Goal: Information Seeking & Learning: Find specific page/section

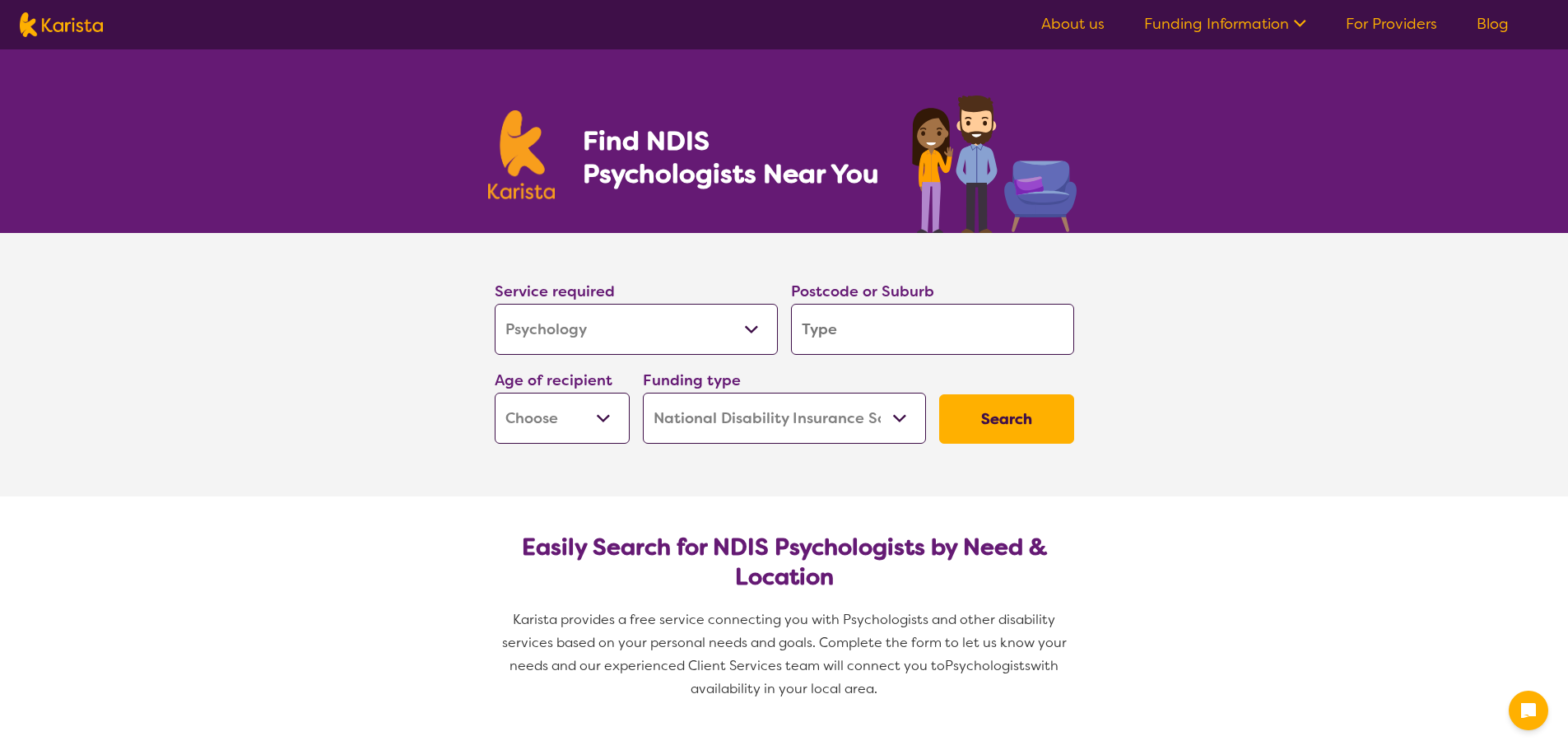
select select "Psychology"
select select "NDIS"
select select "Psychology"
select select "NDIS"
click at [836, 308] on input "search" at bounding box center [932, 329] width 283 height 51
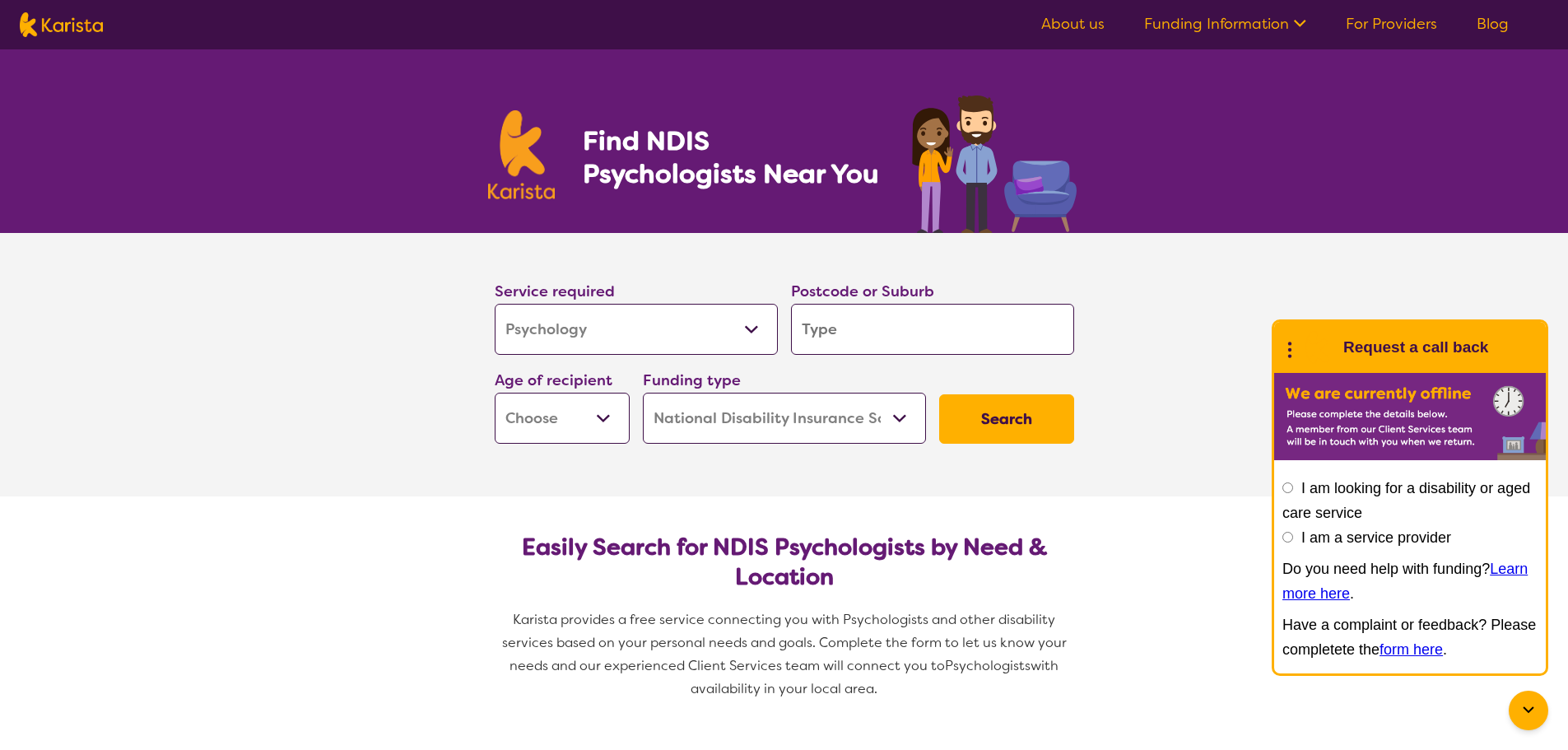
type input "r"
type input "re"
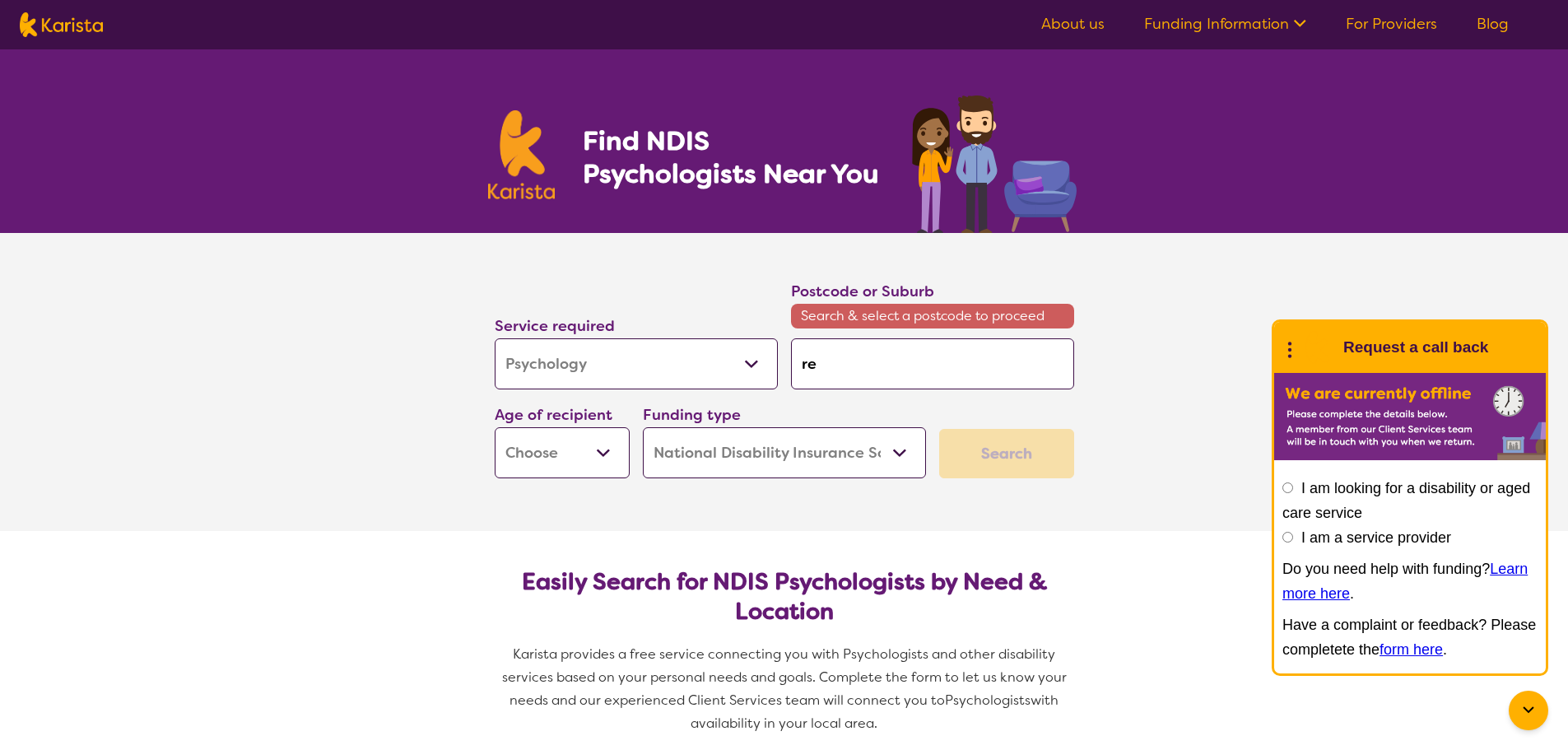
type input "red"
type input "redc"
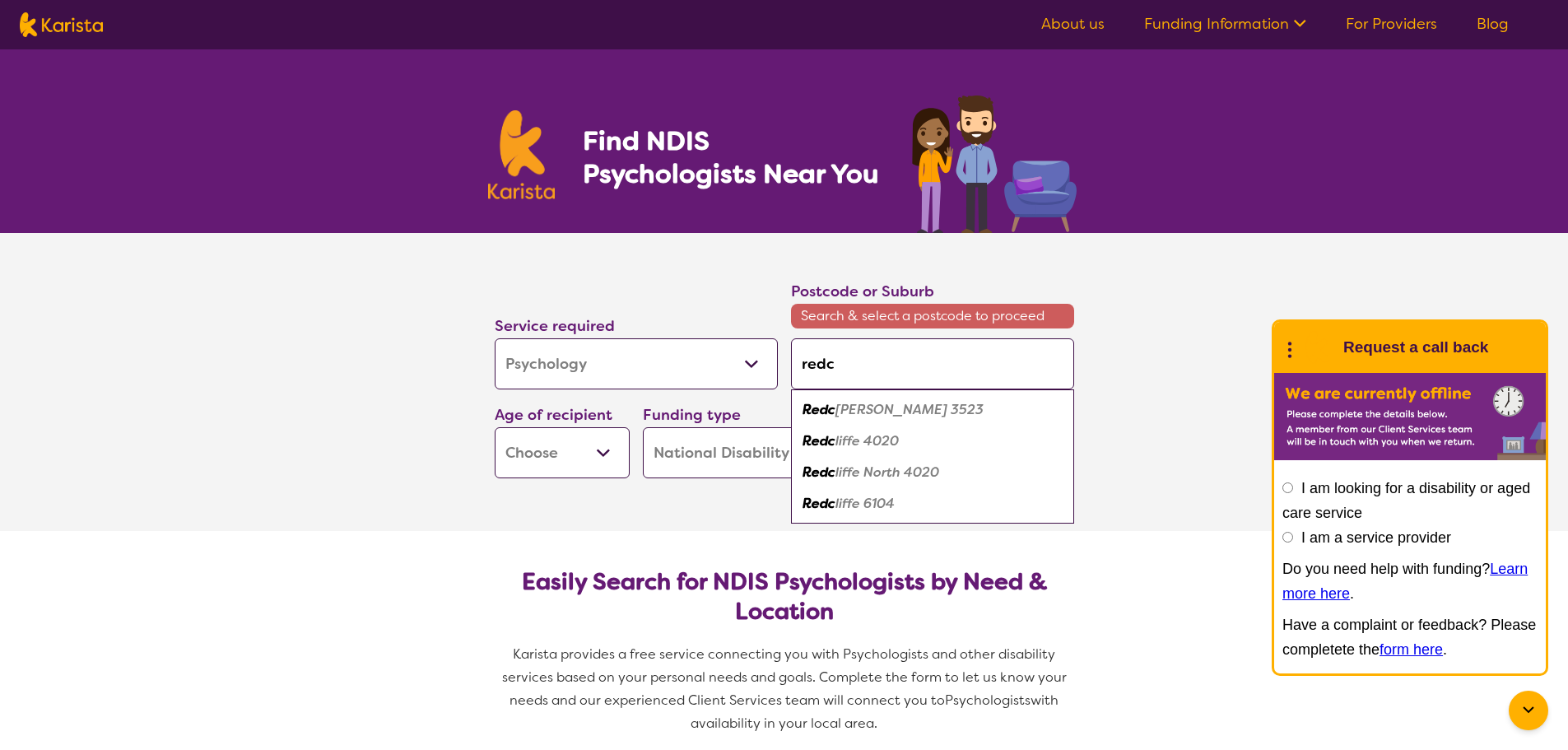
type input "redcl"
type input "redcli"
type input "redclif"
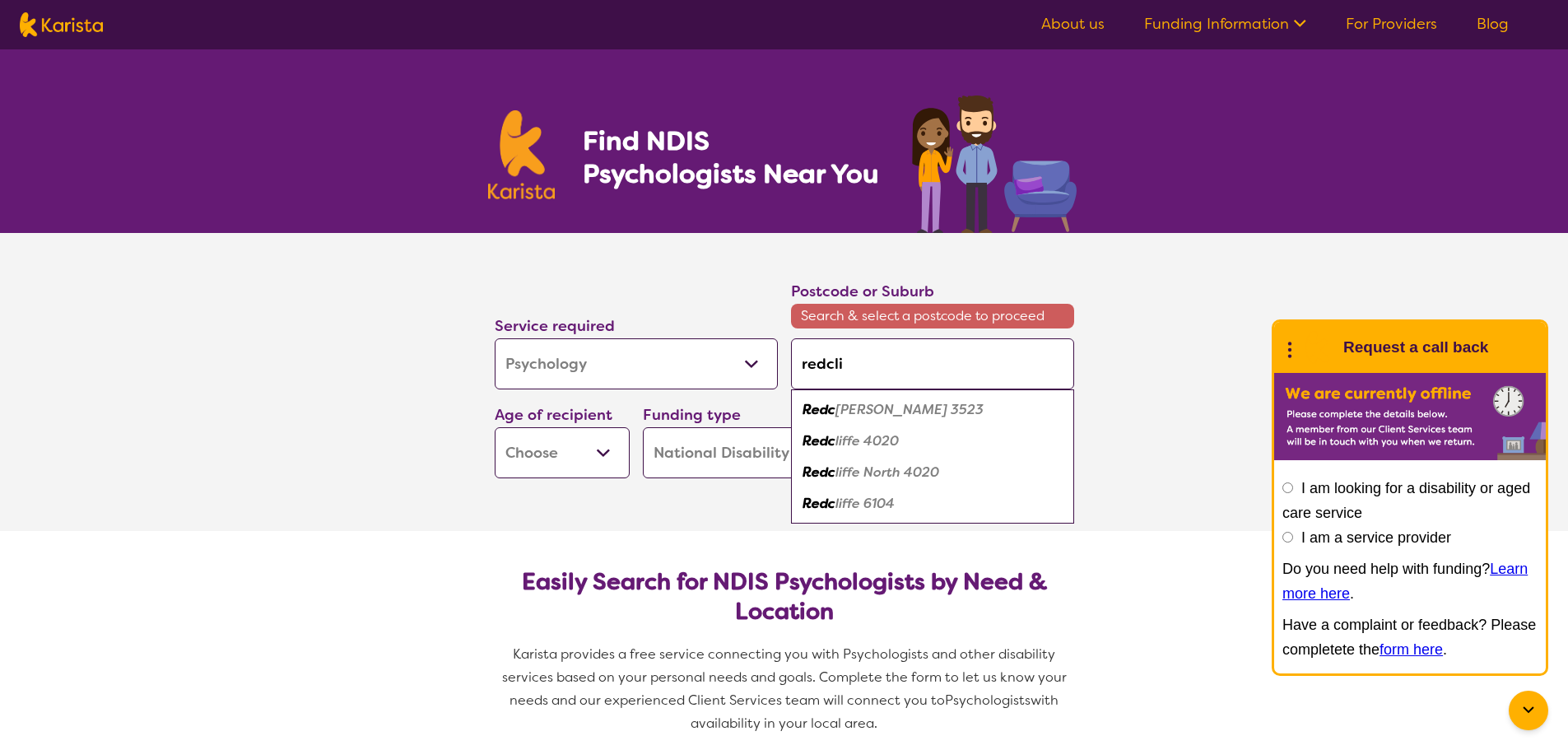
type input "redclif"
type input "redcliff"
type input "redcliffe"
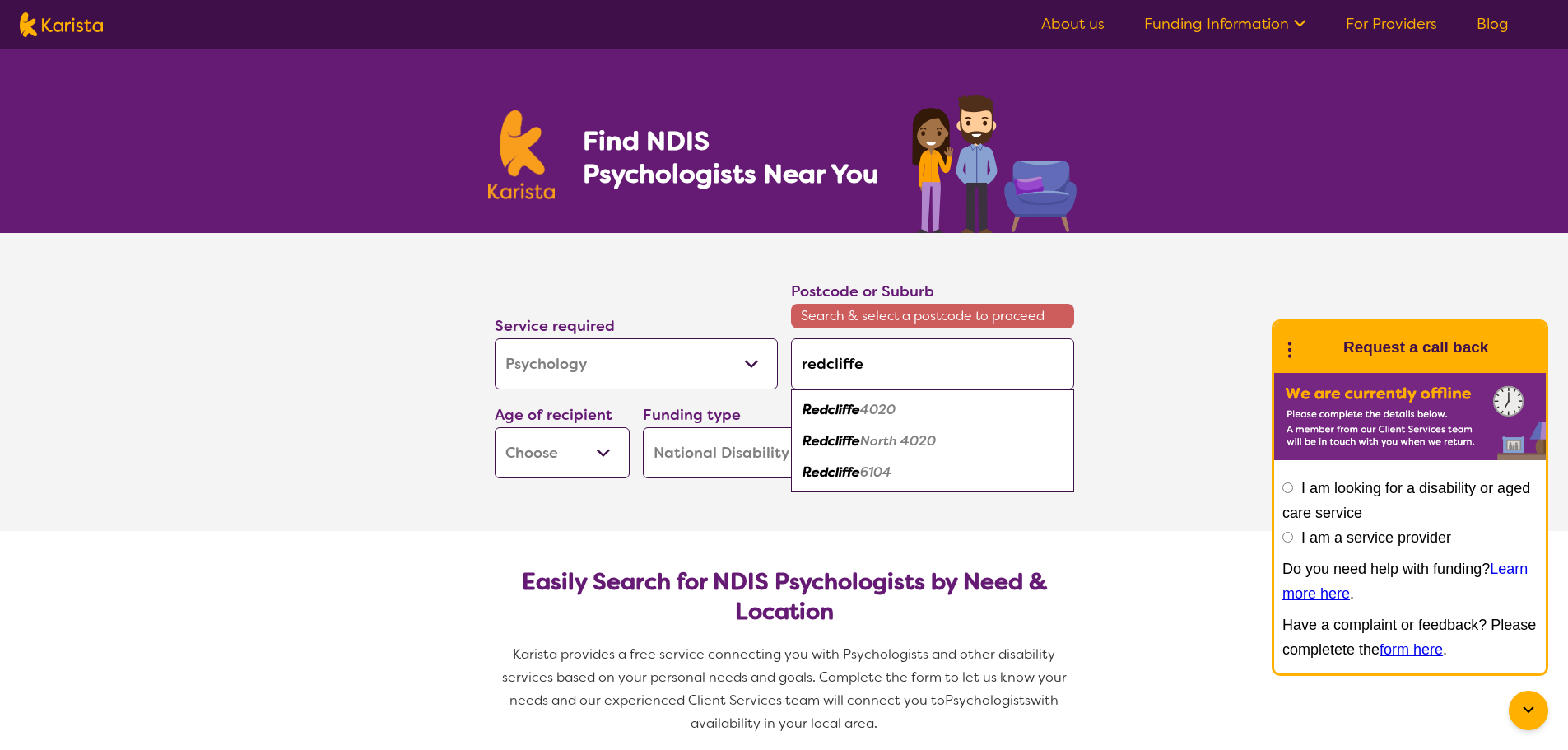
type input "redcliffe"
click at [571, 439] on select "Early Childhood - 0 to 9 Child - 10 to 11 Adolescent - 12 to 17 Adult - 18 to 6…" at bounding box center [562, 452] width 135 height 51
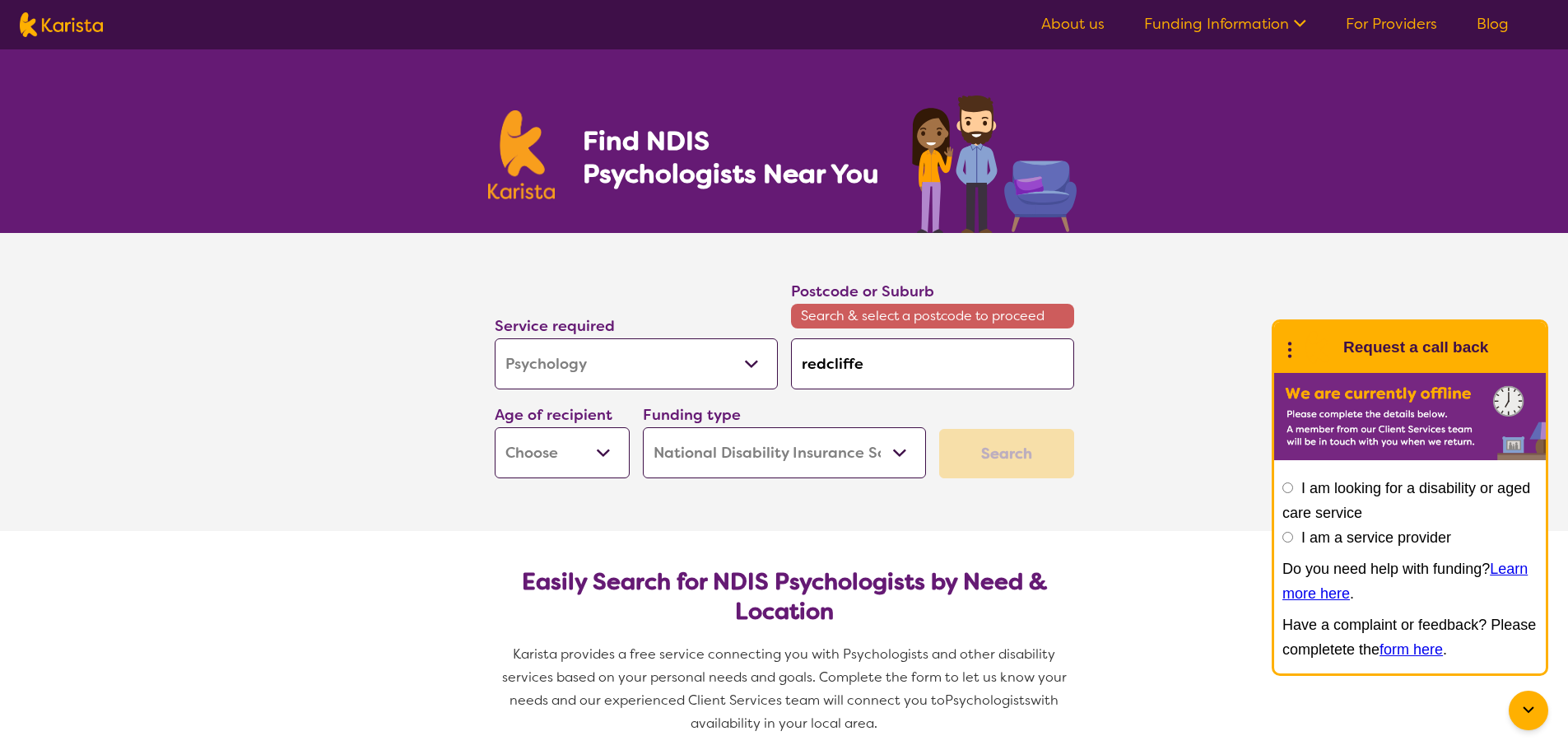
select select "EC"
click at [495, 427] on select "Early Childhood - 0 to 9 Child - 10 to 11 Adolescent - 12 to 17 Adult - 18 to 6…" at bounding box center [562, 452] width 135 height 51
select select "EC"
click at [1019, 457] on div "Search" at bounding box center [1006, 453] width 135 height 49
click at [698, 448] on select "Home Care Package (HCP) National Disability Insurance Scheme (NDIS) I don't know" at bounding box center [784, 452] width 283 height 51
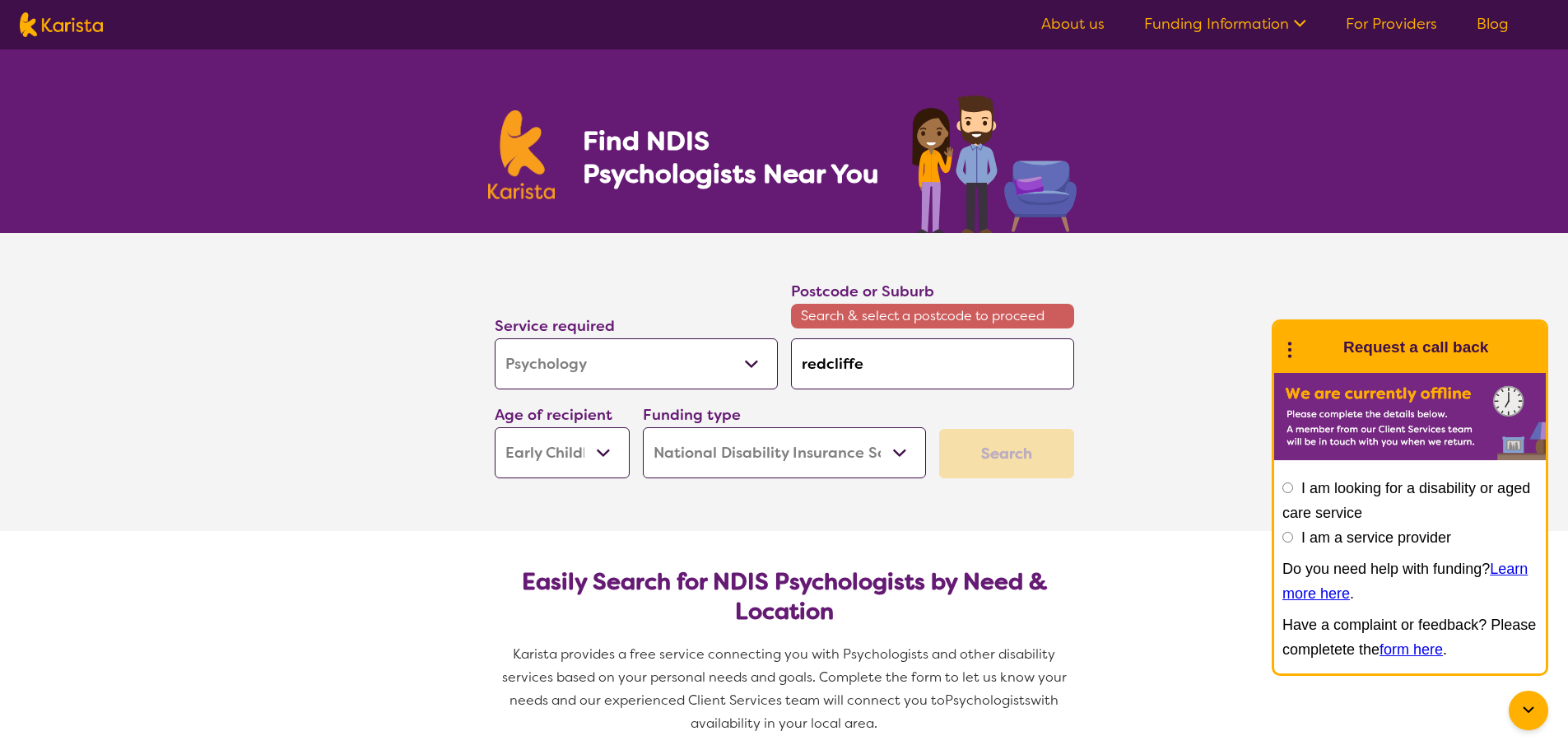
click at [643, 427] on select "Home Care Package (HCP) National Disability Insurance Scheme (NDIS) I don't know" at bounding box center [784, 452] width 283 height 51
click at [899, 344] on input "redcliffe" at bounding box center [932, 363] width 283 height 51
type input "redcliffe"
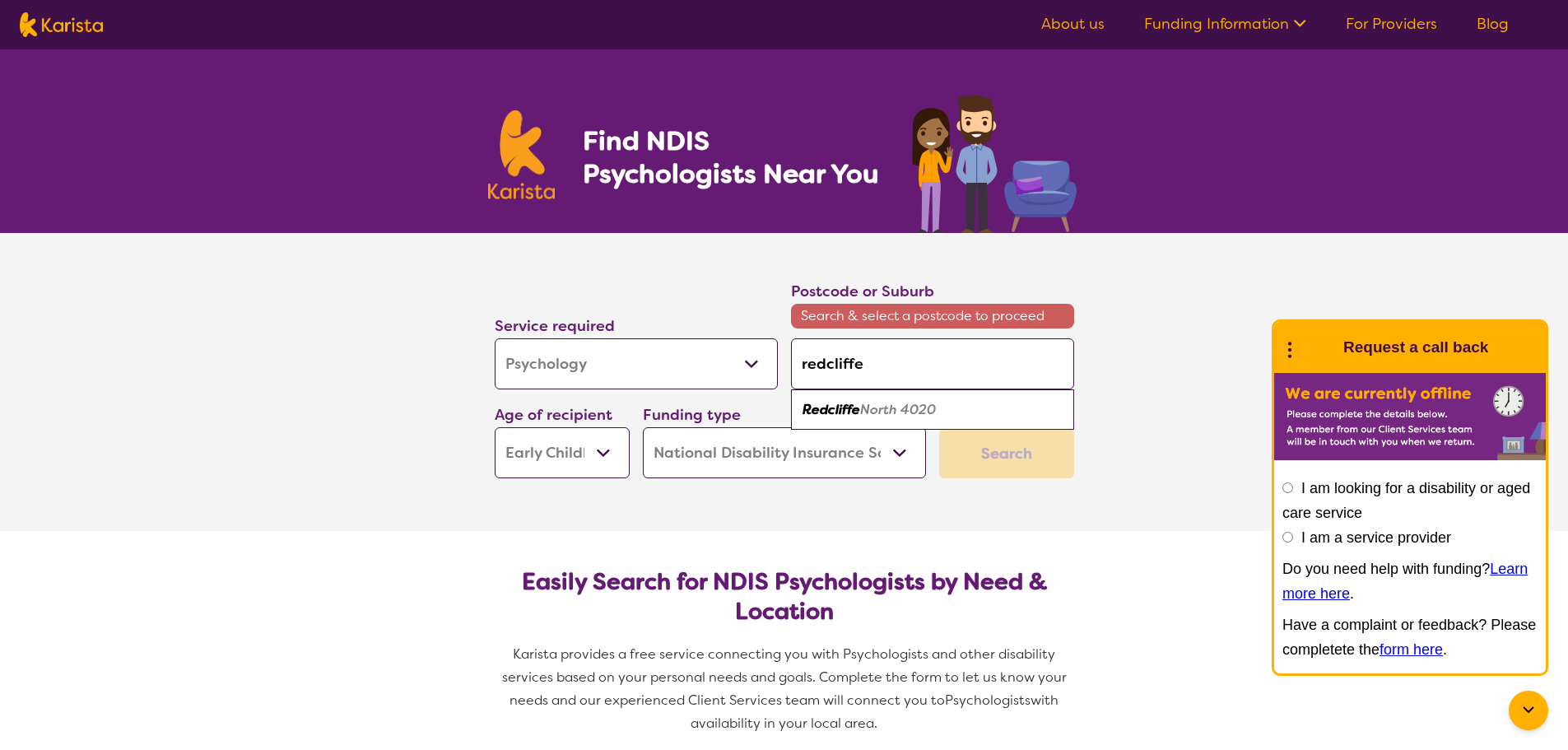
type input "redcliffe"
type input "redcliff"
type input "redclif"
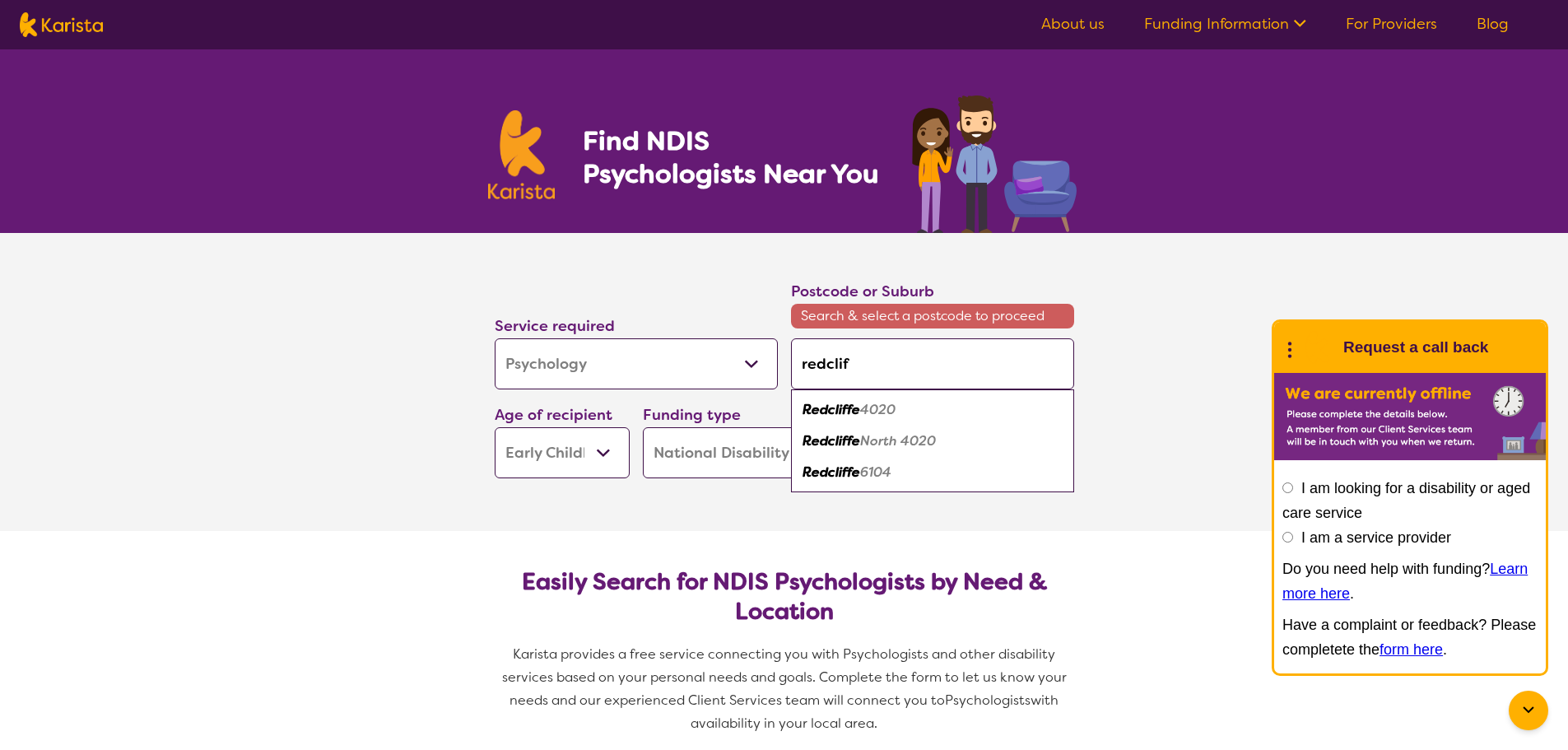
type input "redcli"
type input "redcl"
type input "redc"
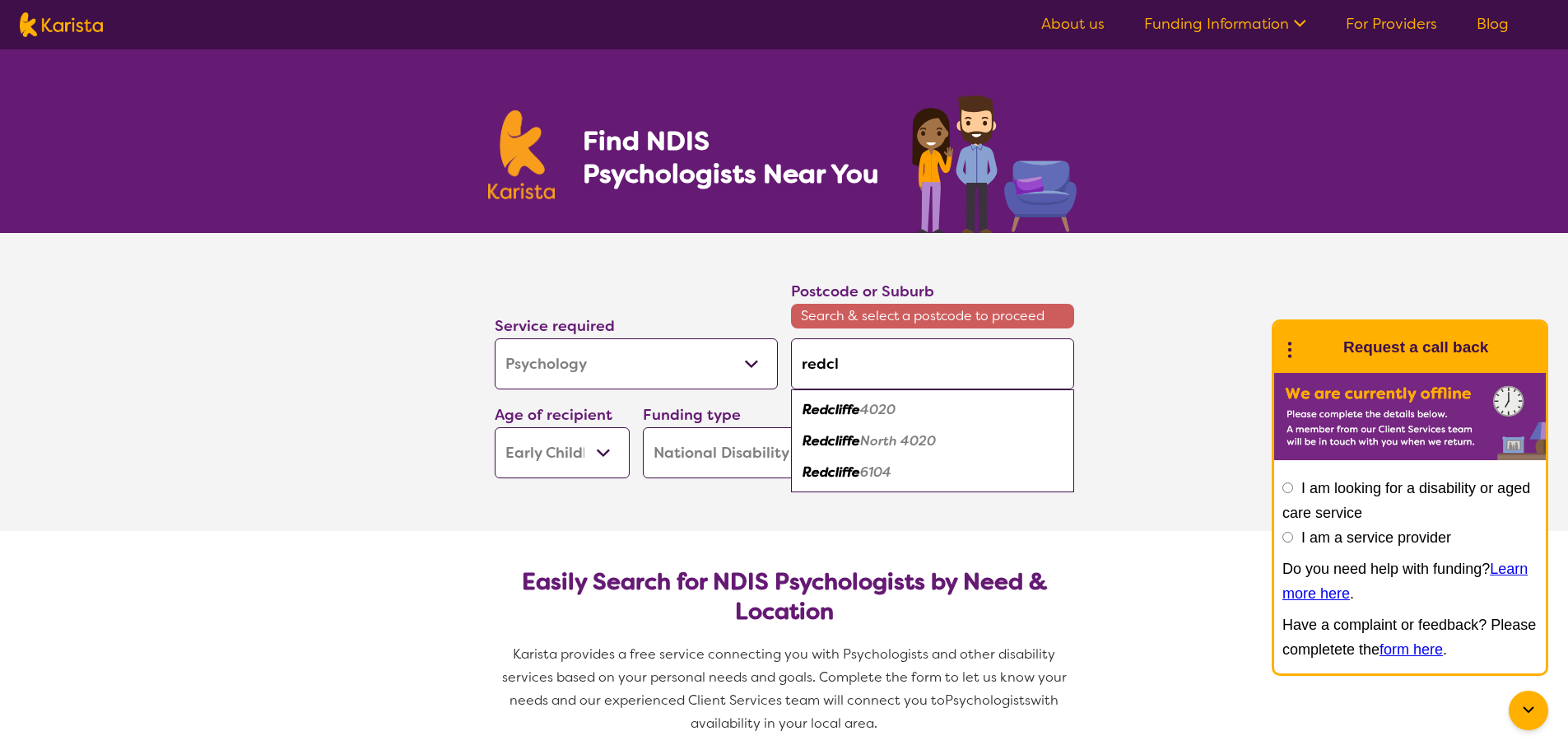
type input "redc"
type input "red"
type input "re"
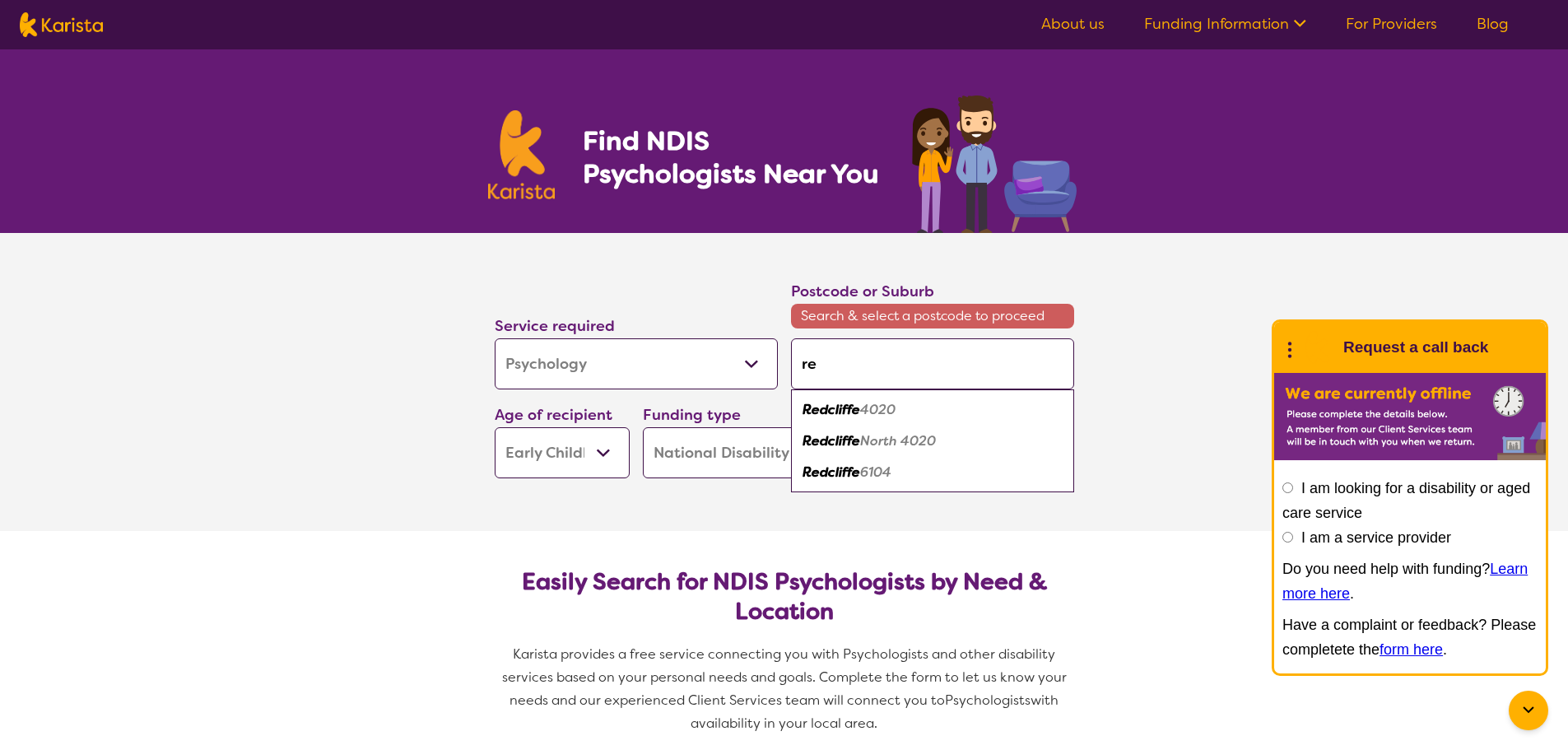
type input "r"
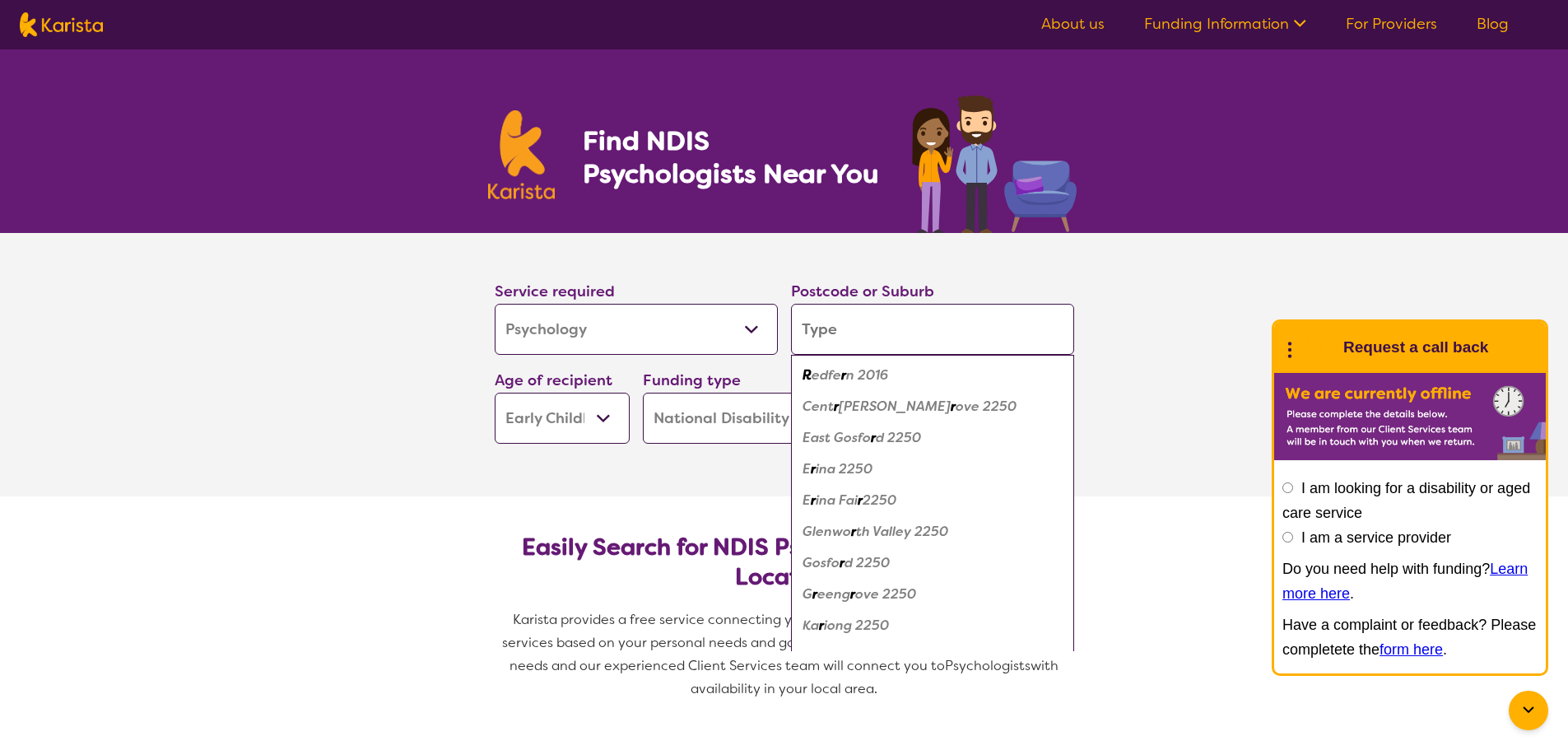
type input "r"
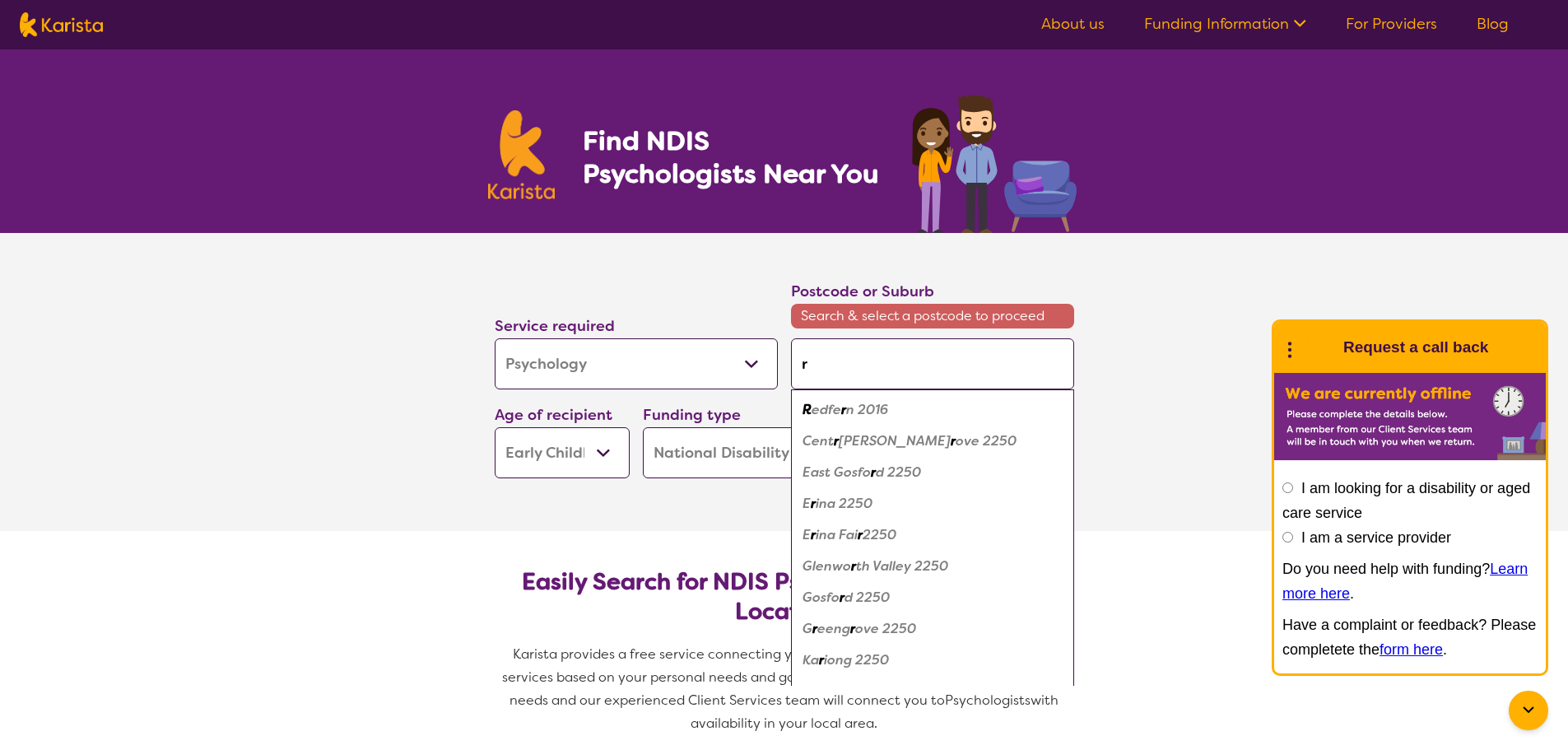
type input "re"
type input "red"
type input "redc"
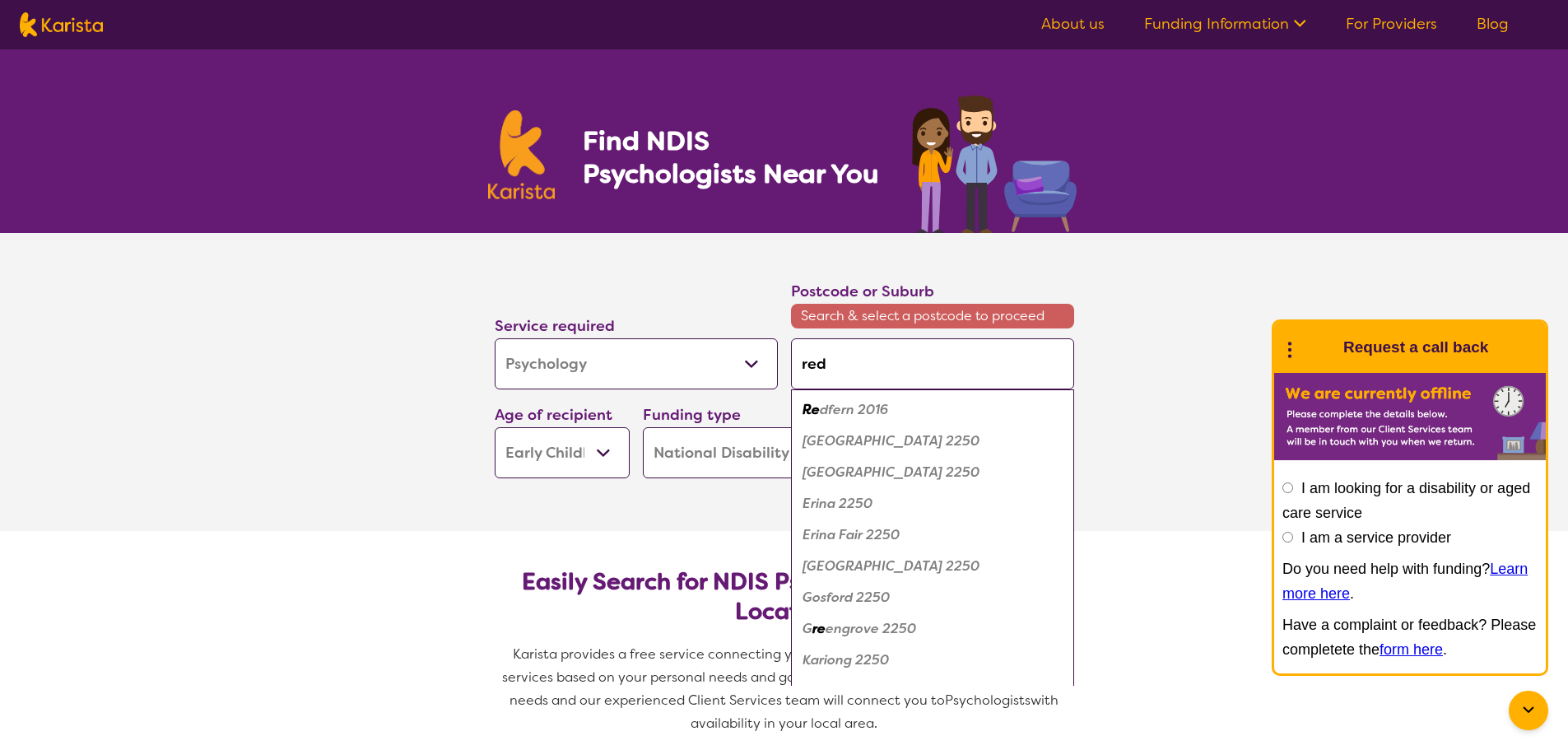
type input "redc"
type input "redcl"
type input "redcli"
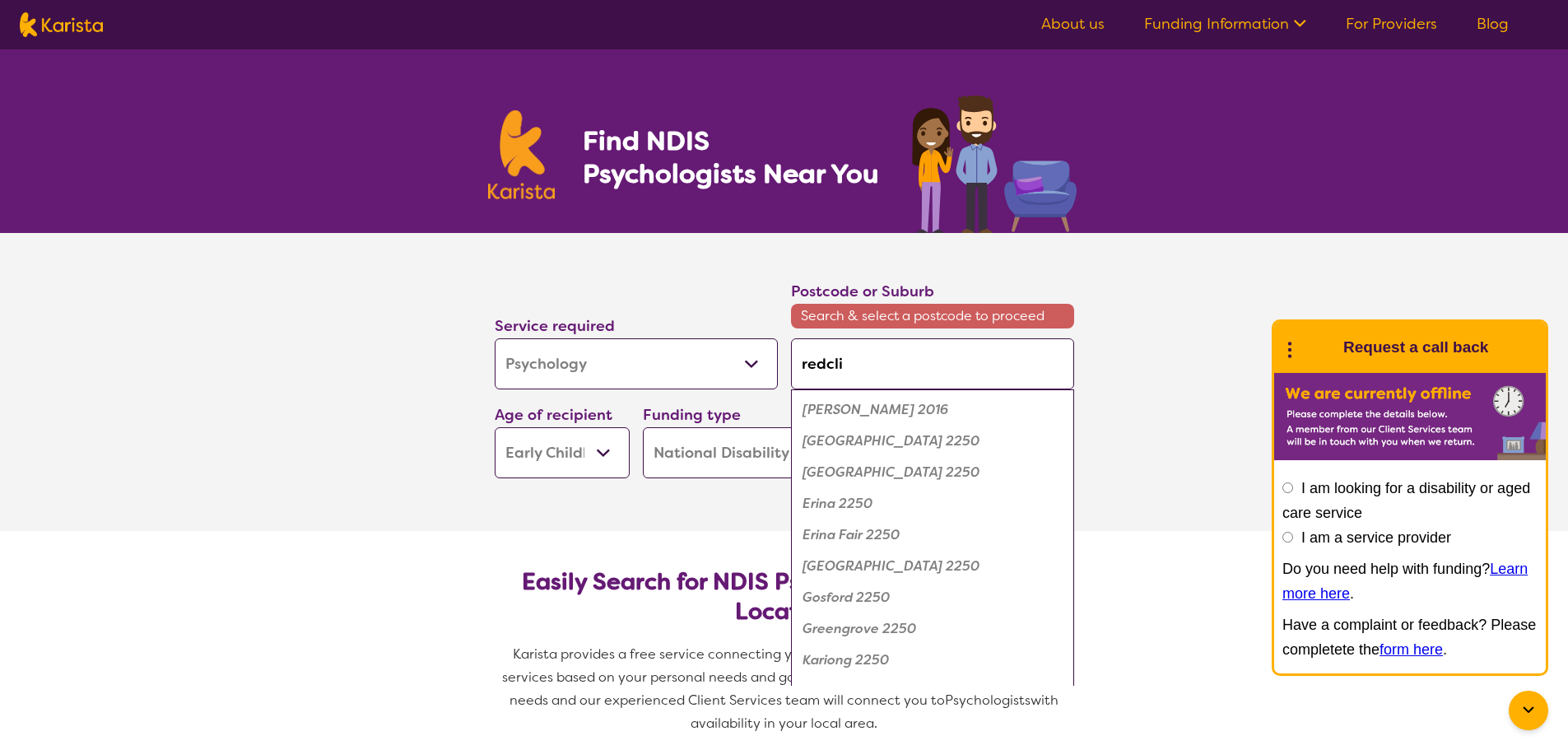
type input "redclif"
type input "redcliff"
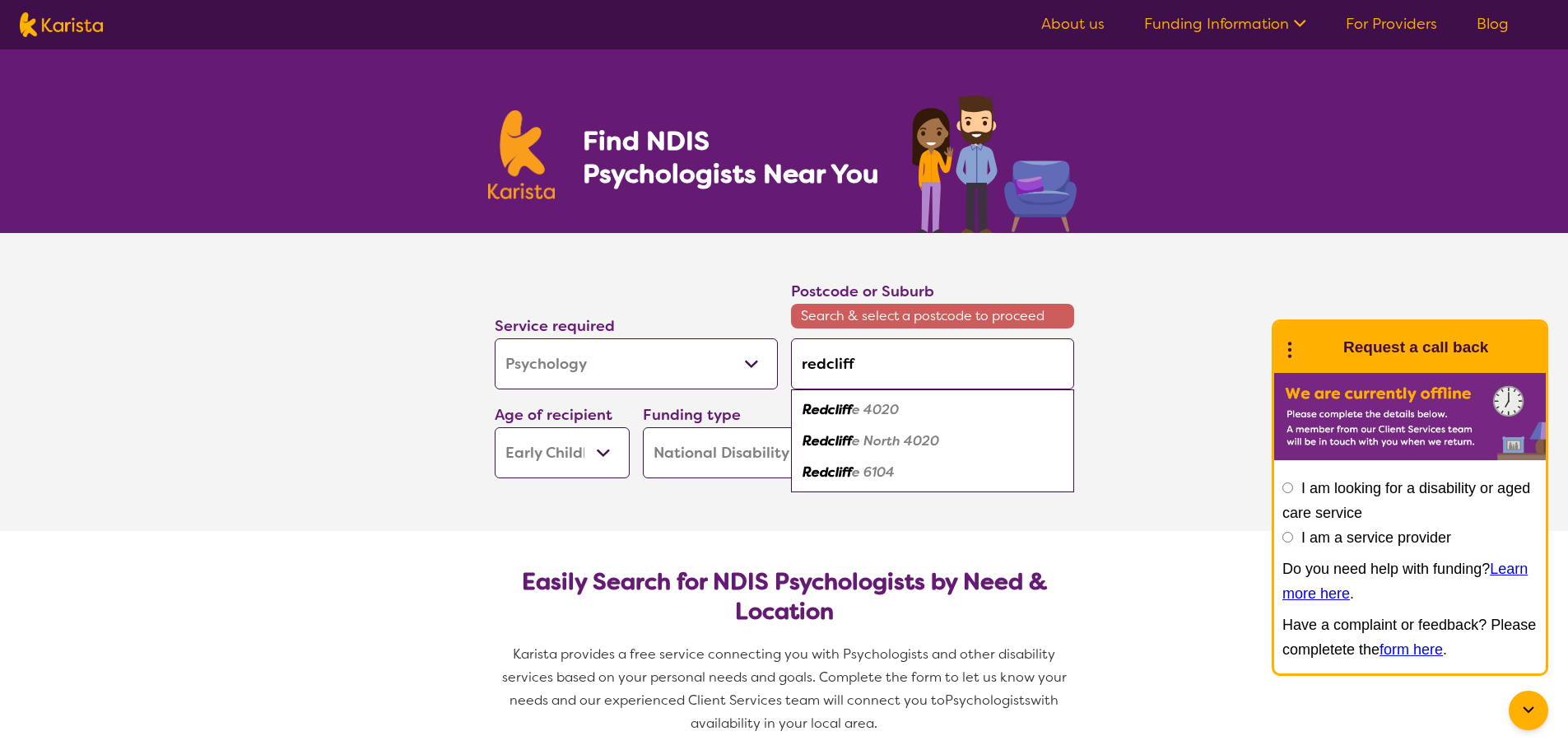
click at [896, 412] on em "e 4020" at bounding box center [874, 409] width 47 height 17
type input "4020"
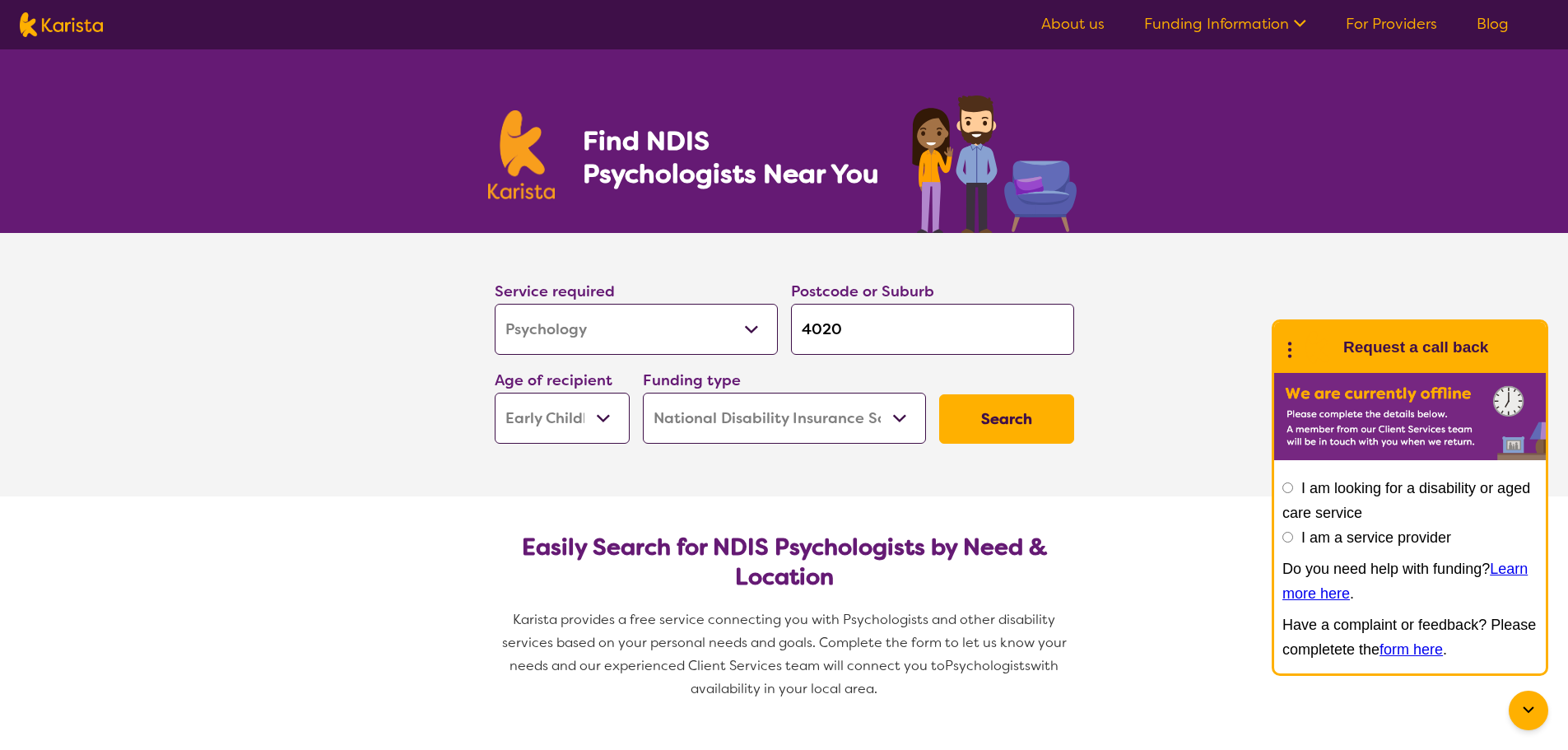
click at [1021, 419] on button "Search" at bounding box center [1006, 418] width 135 height 49
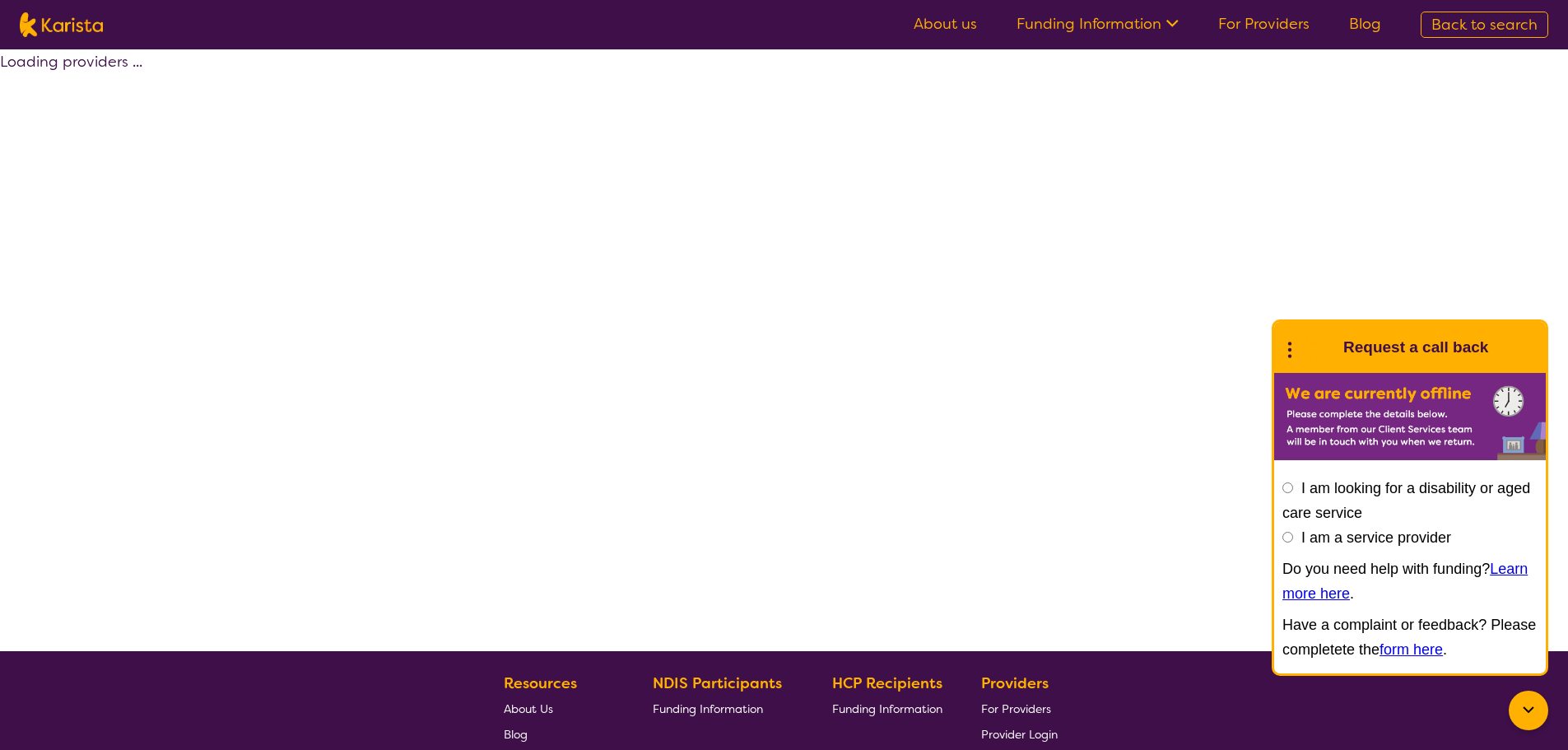
select select "by_score"
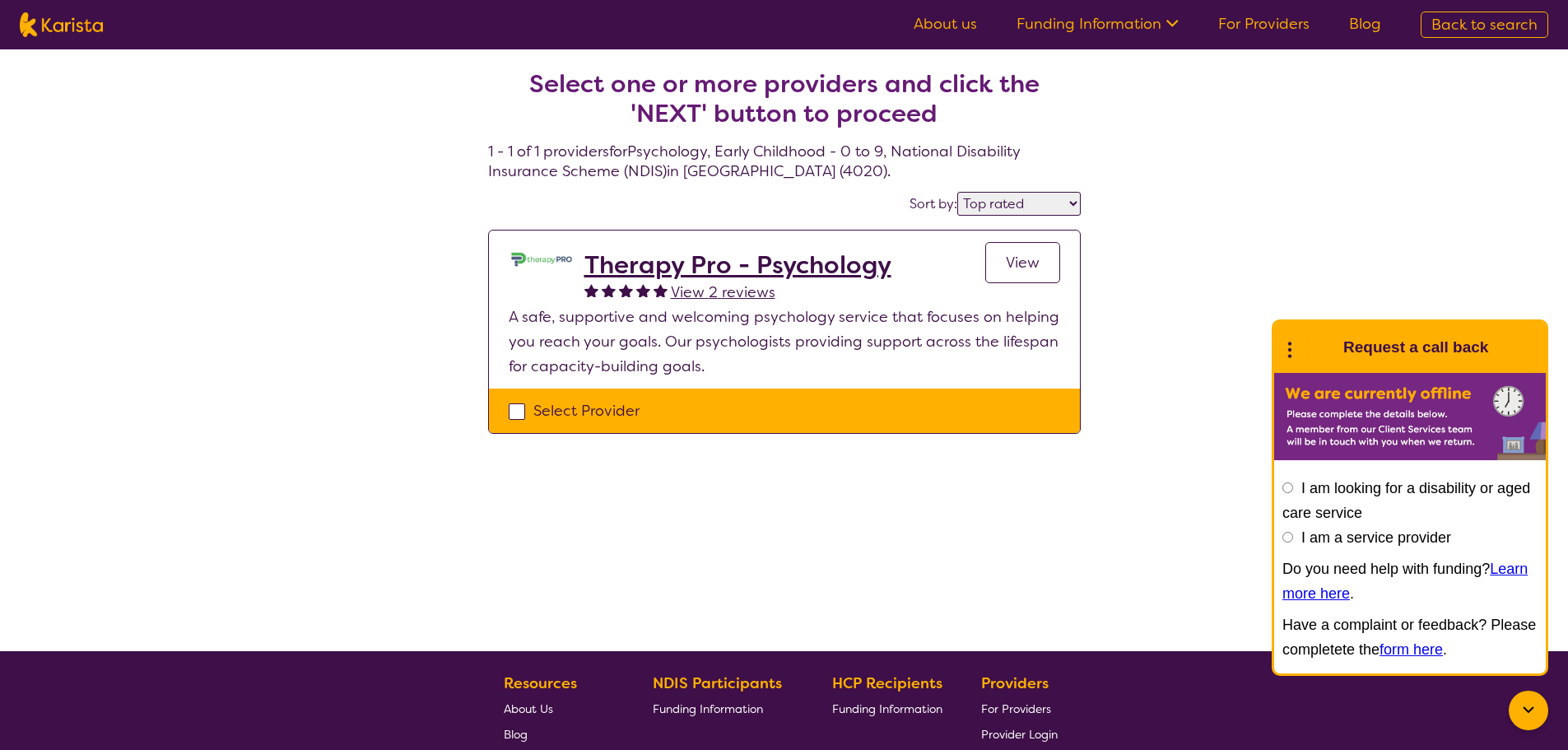
select select "Psychology"
select select "EC"
select select "NDIS"
select select "Psychology"
select select "EC"
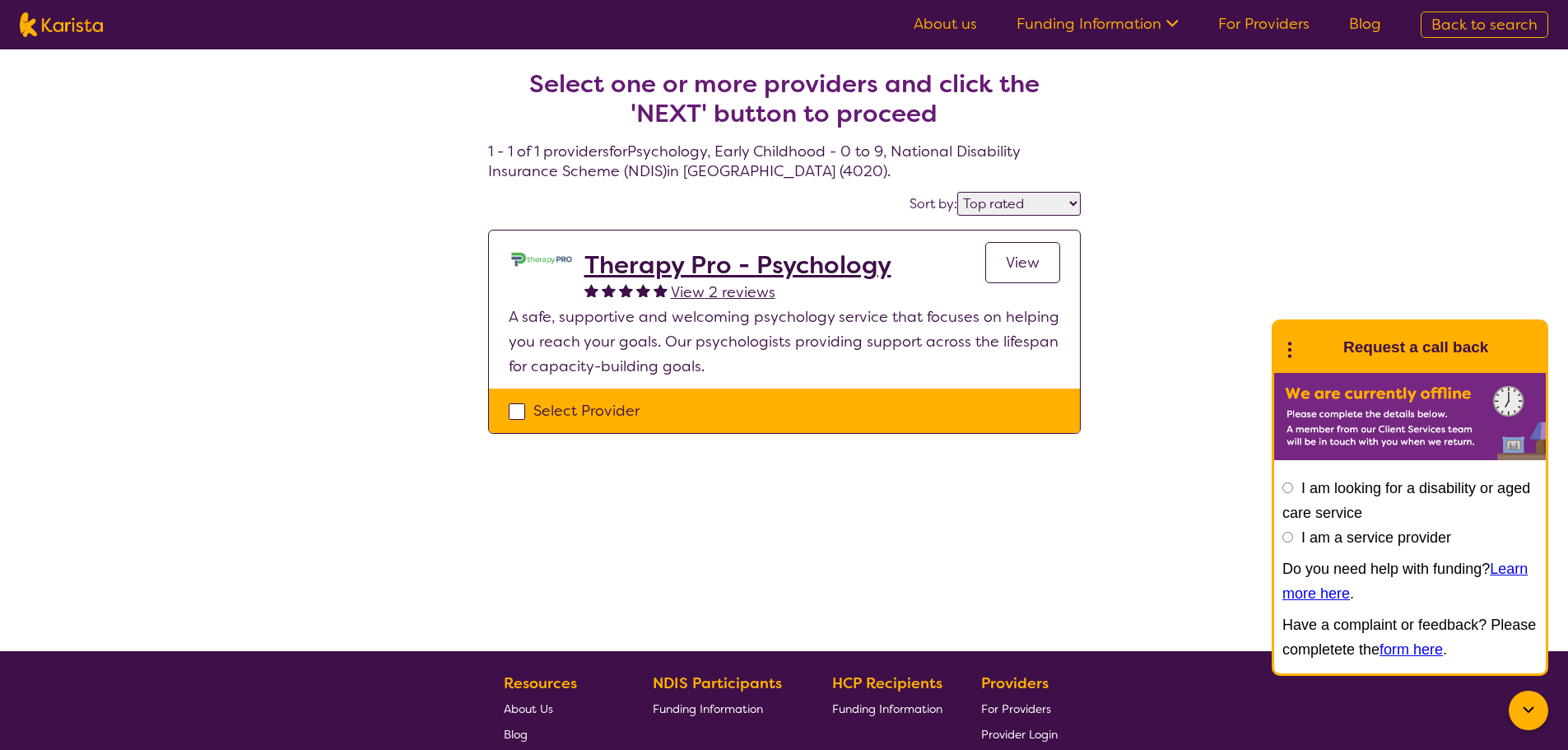
select select "NDIS"
